Goal: Communication & Community: Answer question/provide support

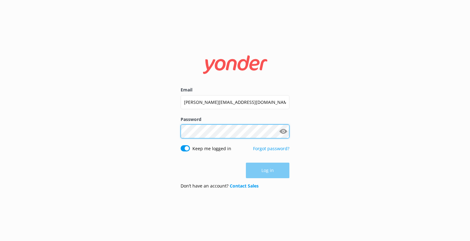
click at [267, 170] on button "Log in" at bounding box center [267, 170] width 43 height 16
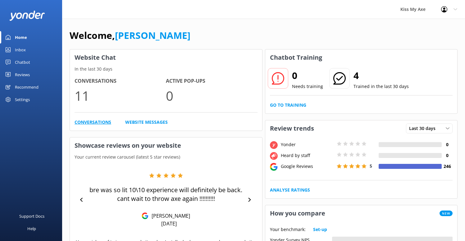
click at [91, 123] on link "Conversations" at bounding box center [93, 122] width 37 height 7
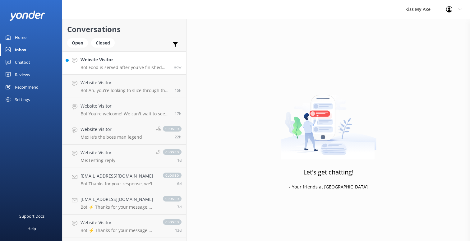
click at [124, 65] on p "Bot: Food is served after you've finished throwing those axes like a pro! Once …" at bounding box center [124, 68] width 88 height 6
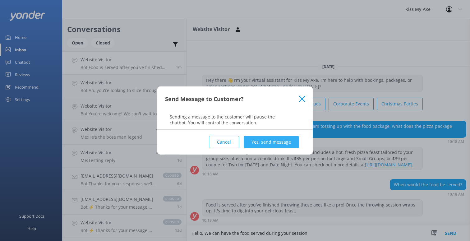
type textarea "Hello. We can have the food served during your session"
click at [270, 142] on button "Yes, send message" at bounding box center [270, 142] width 55 height 12
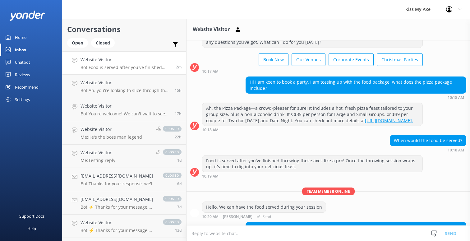
scroll to position [52, 0]
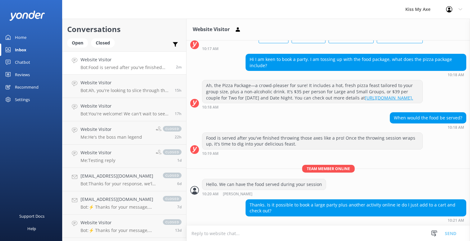
click at [264, 231] on textarea at bounding box center [327, 232] width 283 height 15
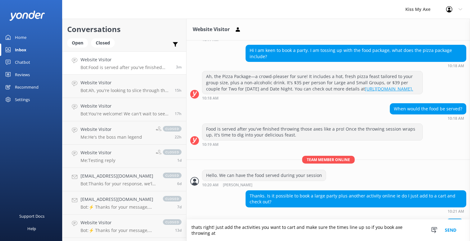
scroll to position [72, 0]
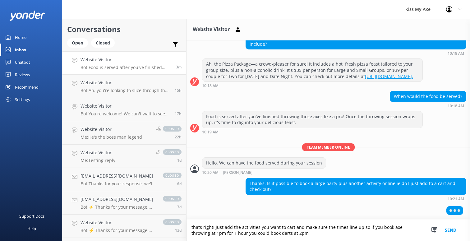
type textarea "thats right! just add the activities you want to cart and make sure the times l…"
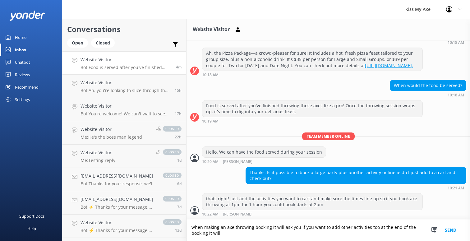
scroll to position [84, 0]
type textarea "when making an axe throwing booking it will ask you if you want to add other ac…"
click at [447, 229] on button "Send" at bounding box center [449, 229] width 23 height 21
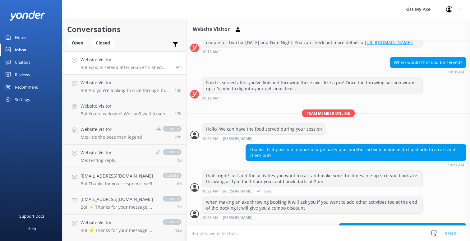
scroll to position [124, 0]
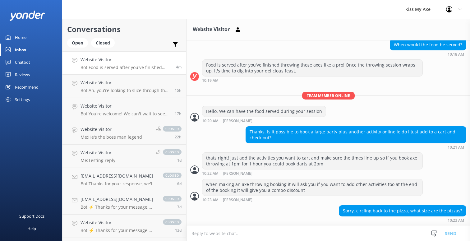
click at [234, 232] on textarea at bounding box center [327, 232] width 283 height 15
type textarea "they are large pizzas it works out to be a bit more than half a pizza per person"
click at [449, 233] on button "Send" at bounding box center [449, 233] width 23 height 16
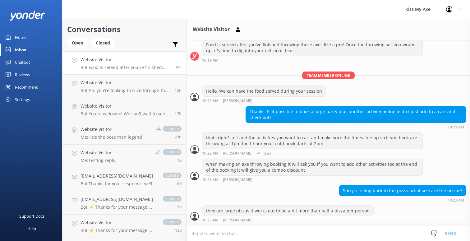
scroll to position [144, 0]
click at [298, 232] on textarea at bounding box center [327, 232] width 283 height 15
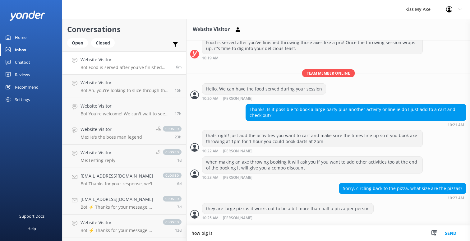
scroll to position [159, 0]
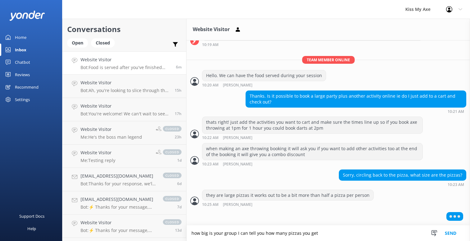
type textarea "how big is your group I can tell you how many pizzas you get"
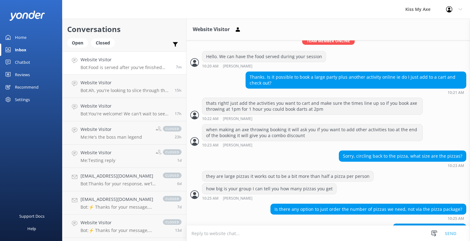
scroll to position [196, 0]
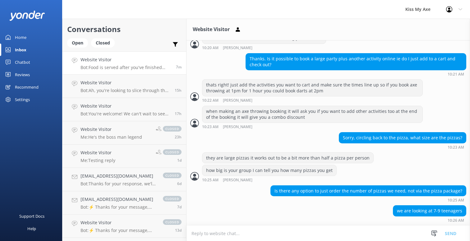
click at [218, 233] on textarea at bounding box center [327, 232] width 283 height 15
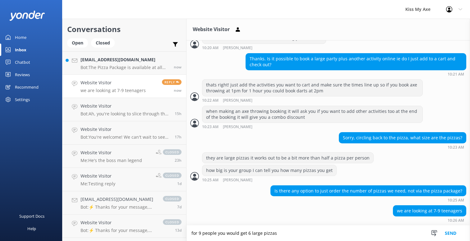
type textarea "for 9 people you would get 6 large pizzas"
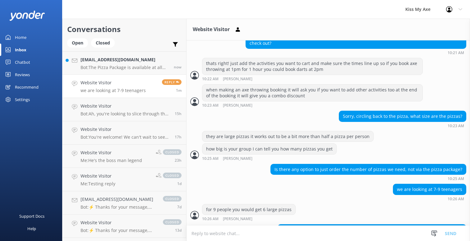
scroll to position [236, 0]
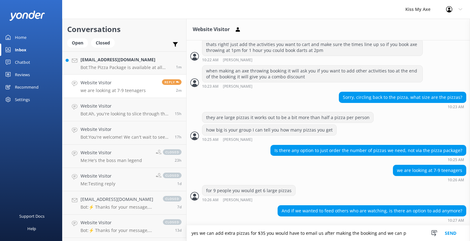
click at [401, 235] on textarea "yes we can add extra pizzas for $35 you would have to email us after making the…" at bounding box center [327, 233] width 283 height 16
drag, startPoint x: 401, startPoint y: 235, endPoint x: 372, endPoint y: 234, distance: 28.3
click at [372, 234] on textarea "yes we can add extra pizzas for $35 you would have to email us after making the…" at bounding box center [327, 233] width 283 height 16
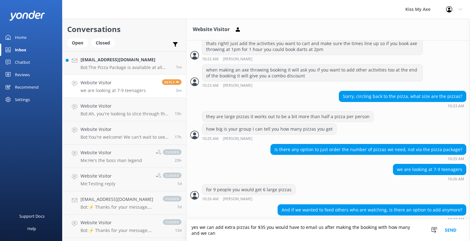
scroll to position [242, 0]
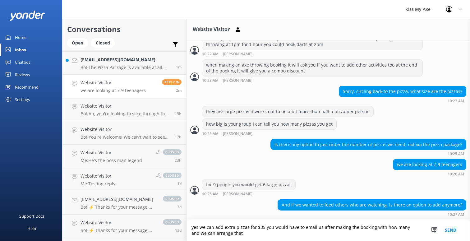
type textarea "yes we can add extra pizzas for $35 you would have to email us after making the…"
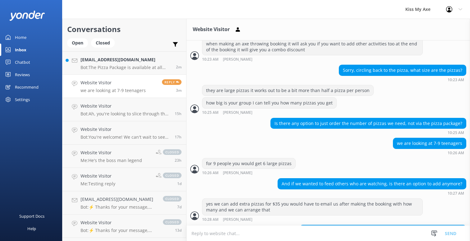
scroll to position [282, 0]
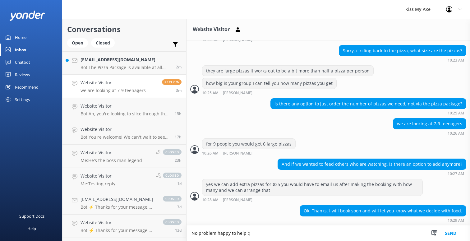
type textarea "No problem happy to help :)"
click at [450, 232] on button "Send" at bounding box center [449, 233] width 23 height 16
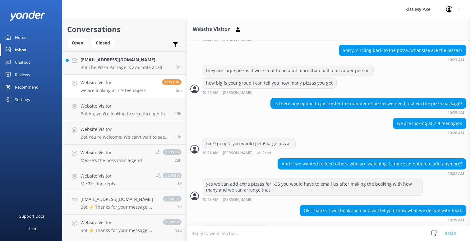
scroll to position [302, 0]
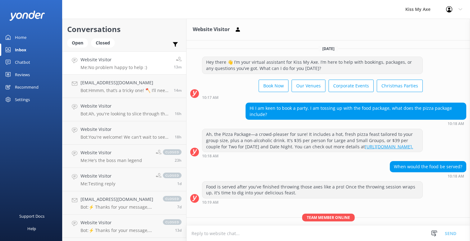
scroll to position [302, 0]
